Goal: Task Accomplishment & Management: Complete application form

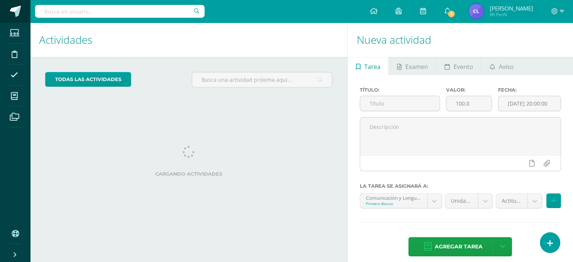
click at [18, 14] on span at bounding box center [15, 11] width 11 height 11
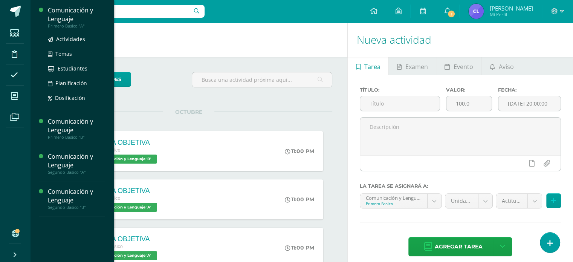
click at [75, 10] on div "Comunicación y Lenguaje" at bounding box center [76, 14] width 57 height 17
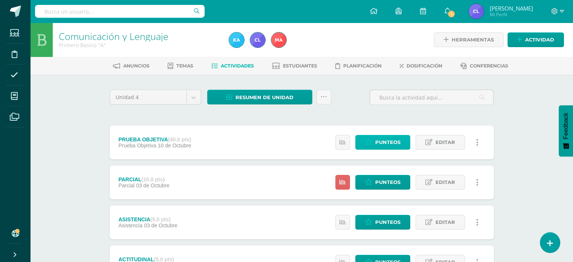
click at [373, 144] on link "Punteos" at bounding box center [382, 142] width 55 height 15
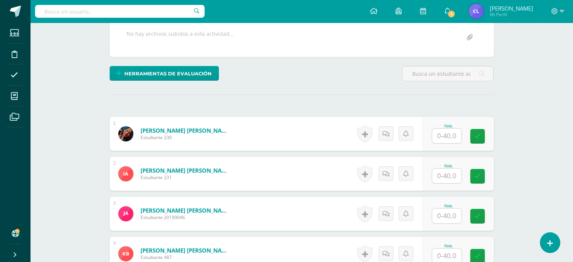
scroll to position [145, 0]
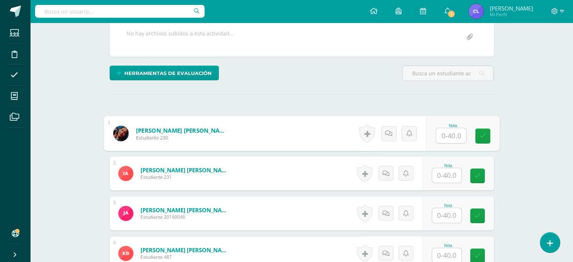
click at [448, 137] on input "text" at bounding box center [451, 135] width 30 height 15
type input "23"
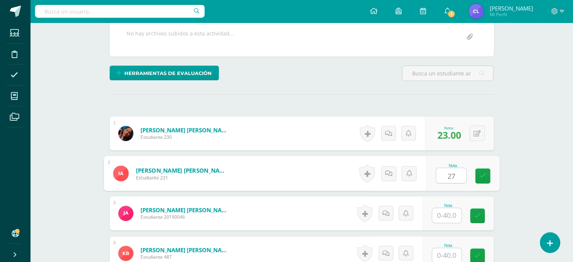
type input "27"
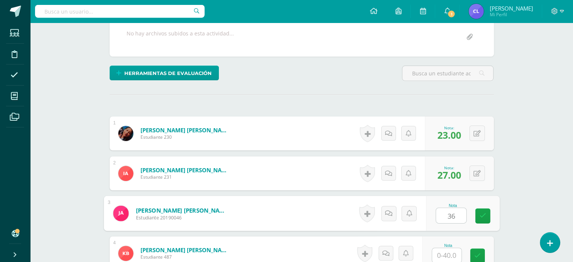
type input "36"
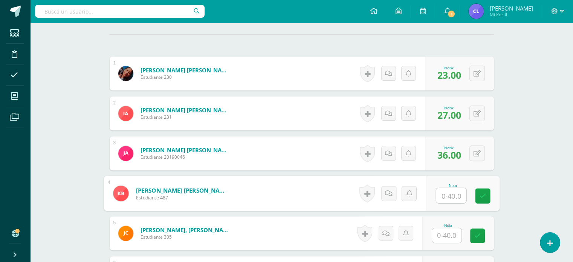
scroll to position [209, 0]
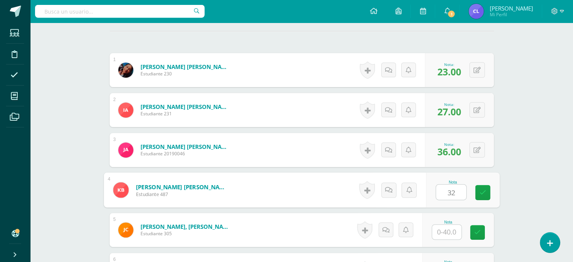
type input "32"
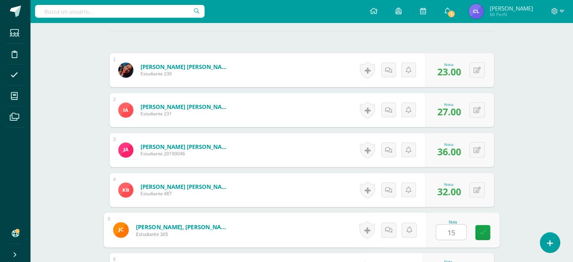
type input "15"
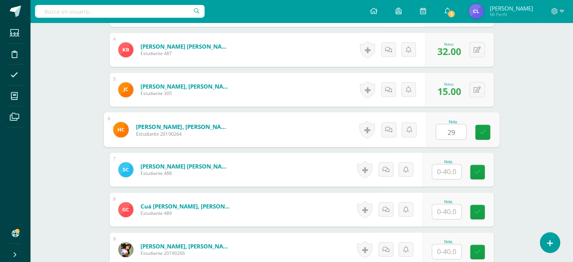
type input "29"
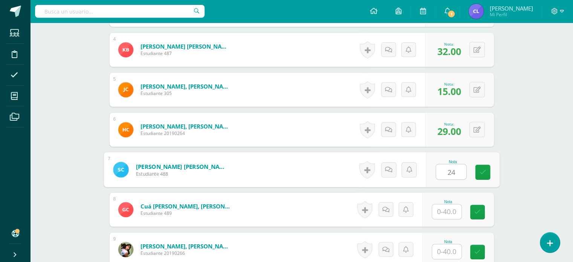
type input "24"
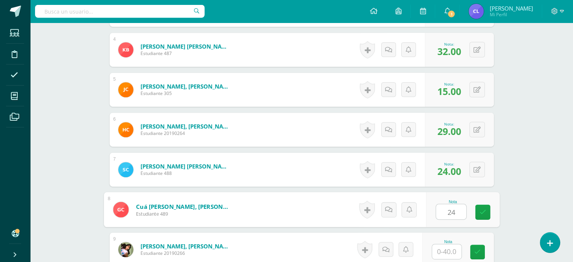
type input "24"
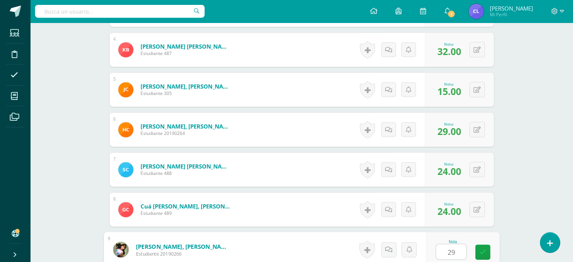
type input "29"
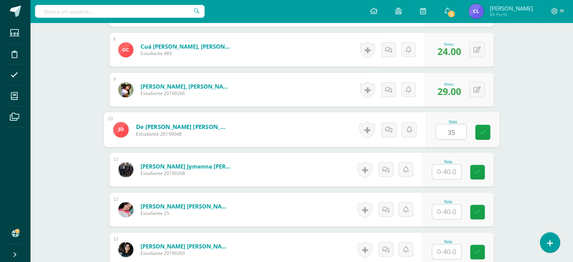
type input "35"
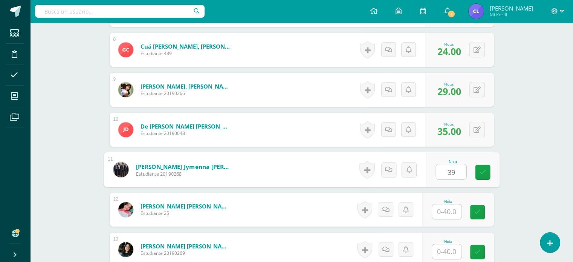
type input "39"
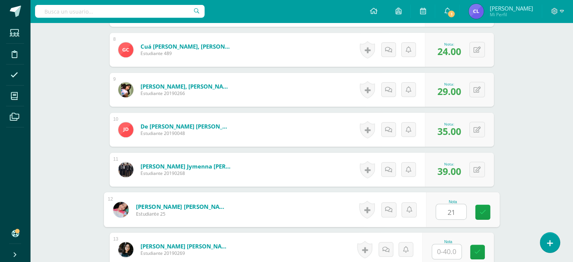
type input "21"
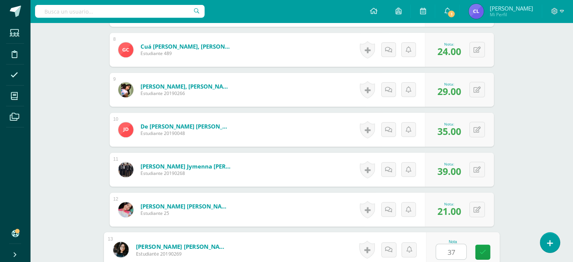
type input "37"
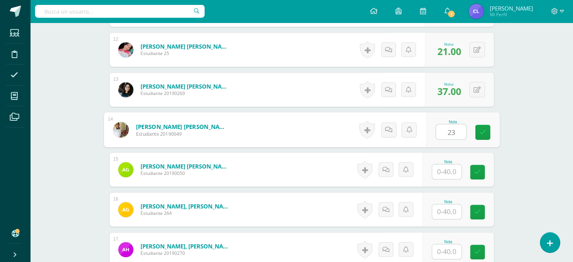
type input "23"
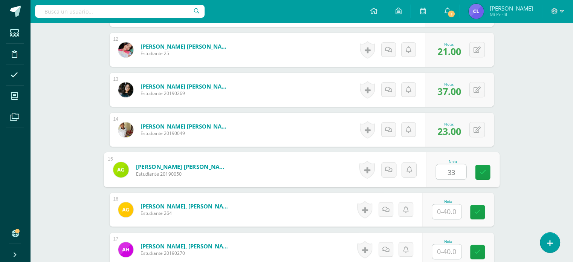
type input "33"
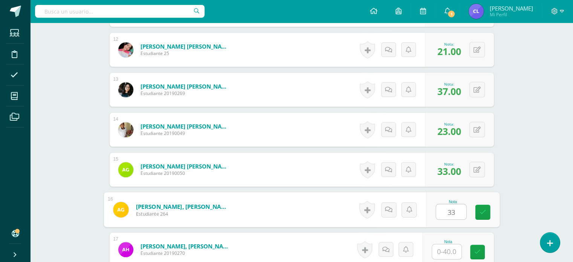
type input "33"
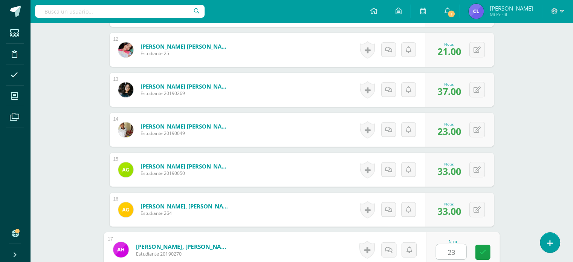
type input "23"
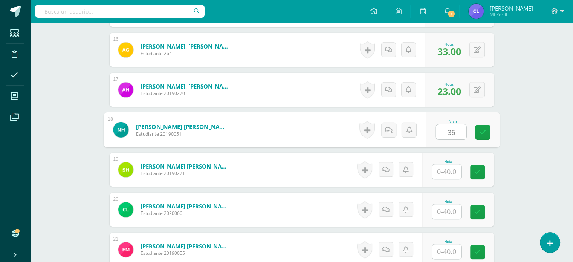
type input "36"
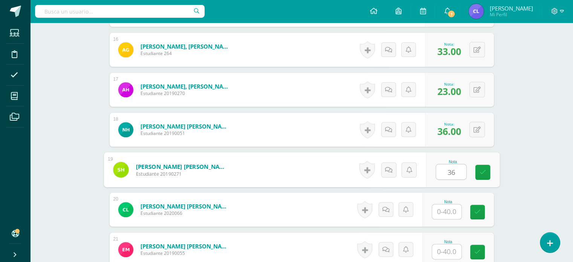
type input "36"
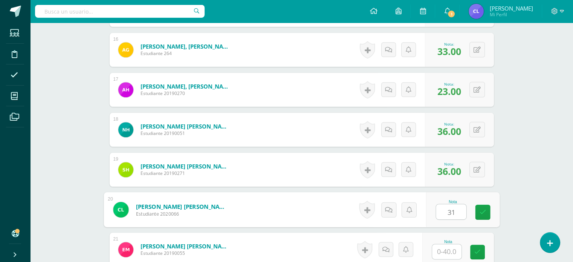
type input "31"
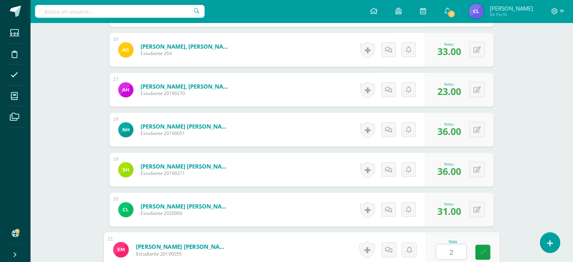
type input "29"
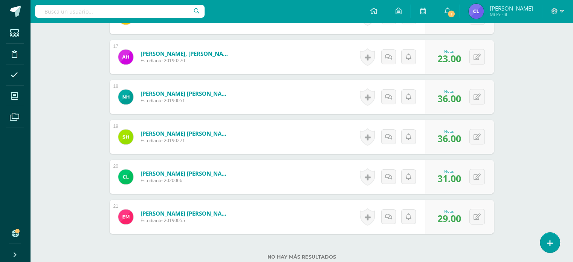
scroll to position [918, 0]
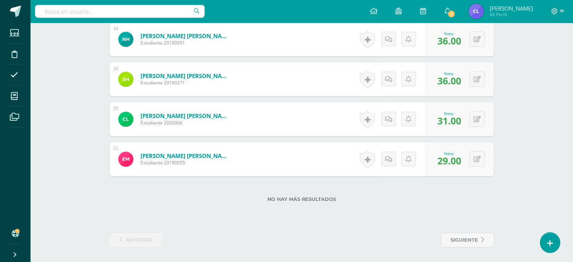
click at [445, 77] on span "36.00" at bounding box center [449, 80] width 24 height 13
click at [446, 81] on span "36.00" at bounding box center [449, 80] width 24 height 13
click at [480, 80] on button at bounding box center [482, 79] width 16 height 16
type input "31"
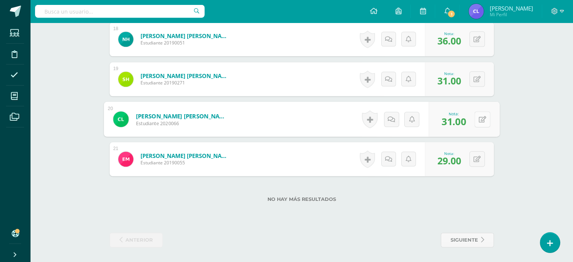
click at [478, 120] on icon at bounding box center [482, 119] width 8 height 6
type input "29"
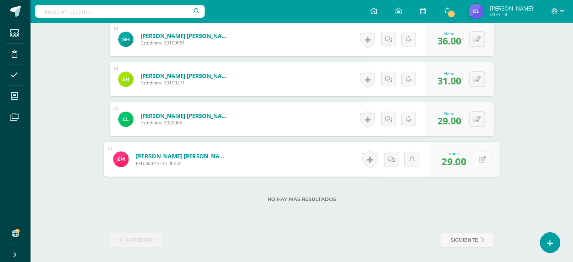
click at [474, 162] on button at bounding box center [482, 159] width 16 height 16
type input "31"
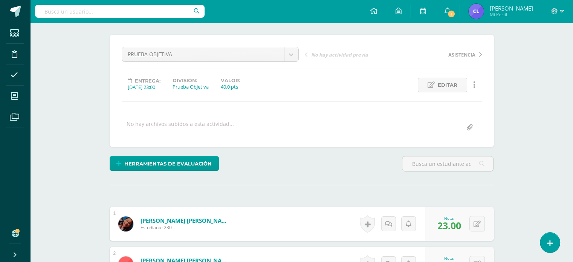
scroll to position [0, 0]
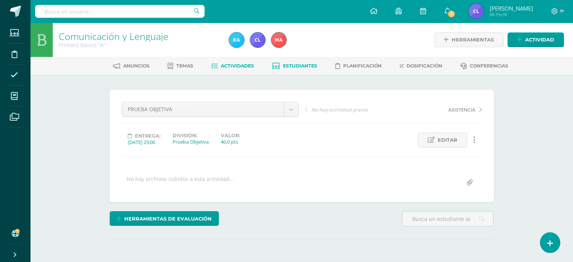
click at [298, 64] on span "Estudiantes" at bounding box center [300, 66] width 34 height 6
